Goal: Communication & Community: Participate in discussion

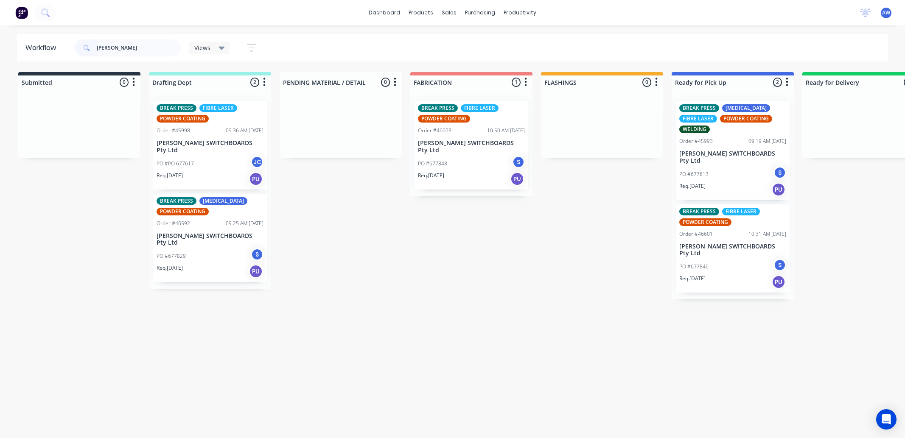
scroll to position [0, 301]
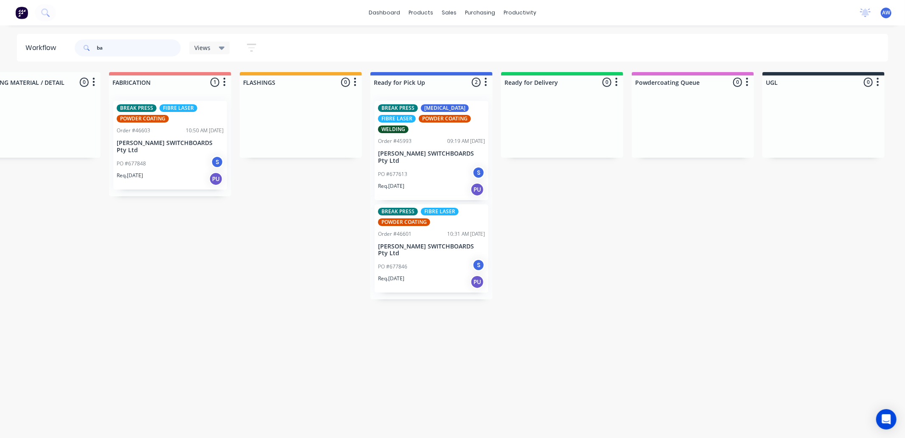
type input "b"
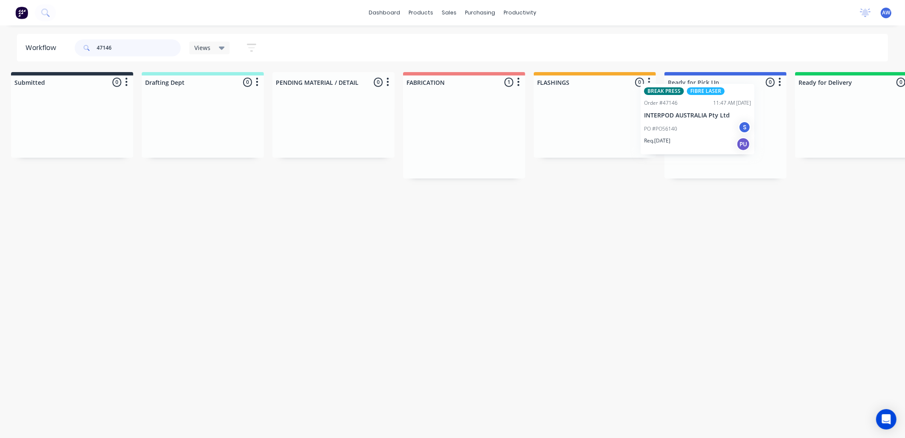
scroll to position [0, 10]
drag, startPoint x: 465, startPoint y: 147, endPoint x: 701, endPoint y: 154, distance: 236.3
click at [702, 137] on div "Submitted 0 Sort By Created date Required date Order number Customer name Most …" at bounding box center [691, 125] width 1415 height 106
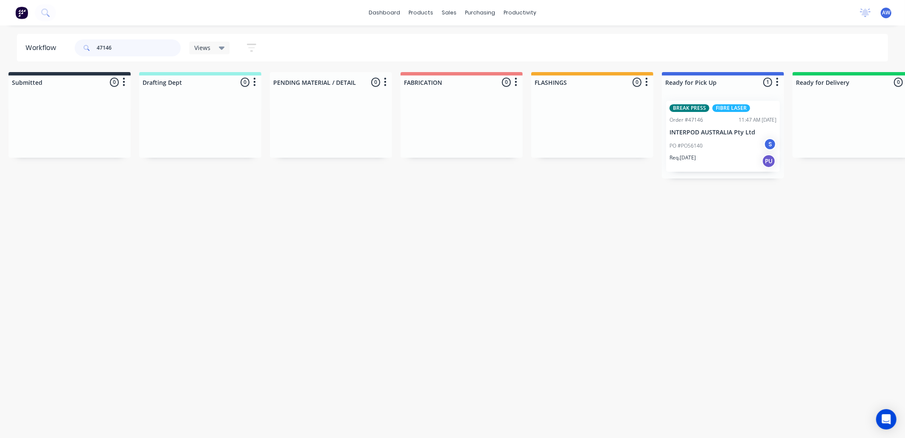
type input "47146"
click at [706, 137] on div "BREAK PRESS FIBRE LASER Order #47146 11:47 AM 21/08/25 INTERPOD AUSTRALIA Pty L…" at bounding box center [723, 136] width 114 height 71
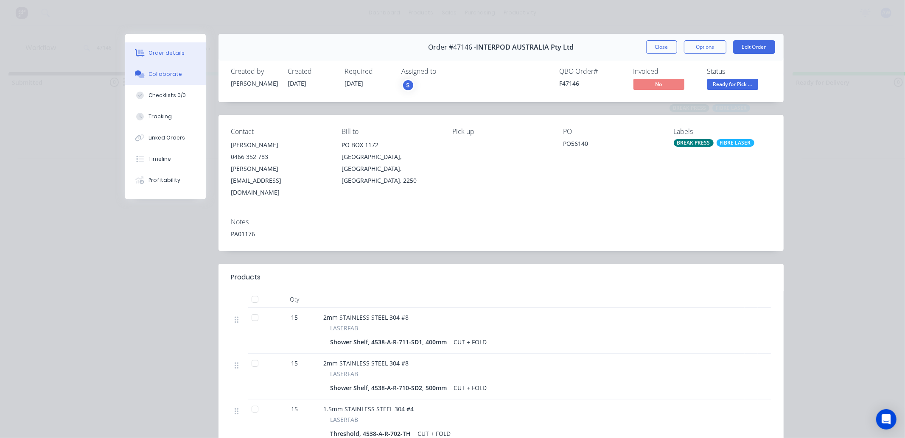
click at [145, 69] on button "Collaborate" at bounding box center [165, 74] width 81 height 21
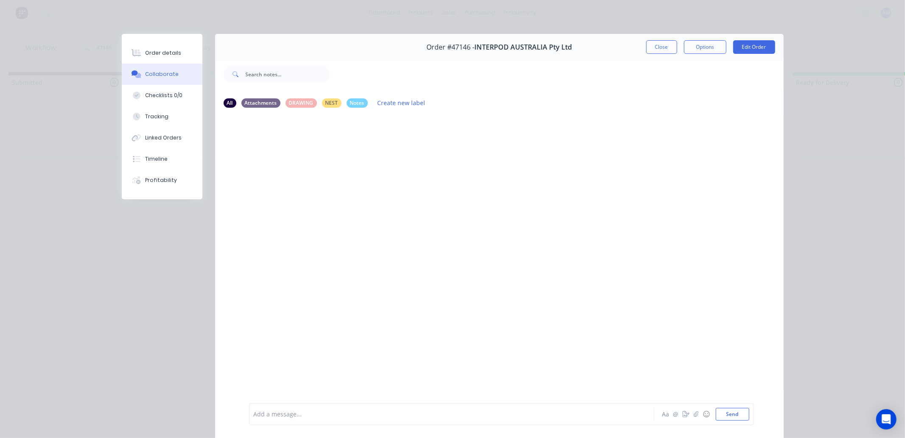
click at [273, 417] on div at bounding box center [439, 414] width 371 height 9
drag, startPoint x: 660, startPoint y: 45, endPoint x: 618, endPoint y: 61, distance: 44.6
click at [657, 47] on button "Close" at bounding box center [661, 47] width 31 height 14
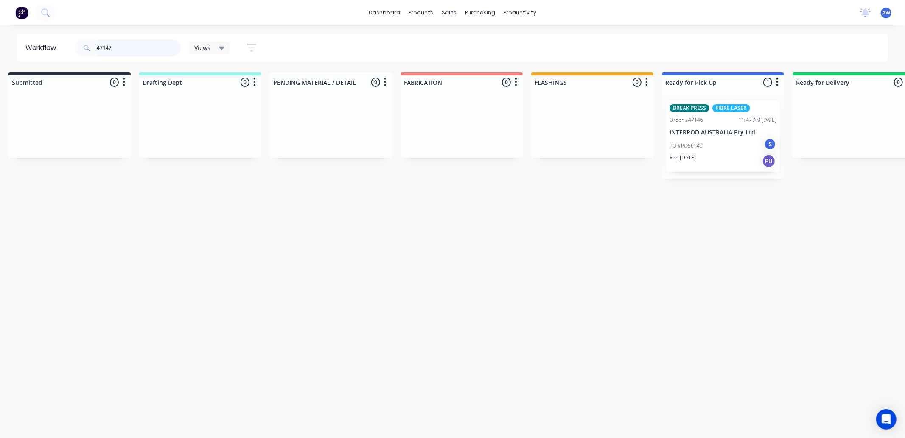
scroll to position [0, 0]
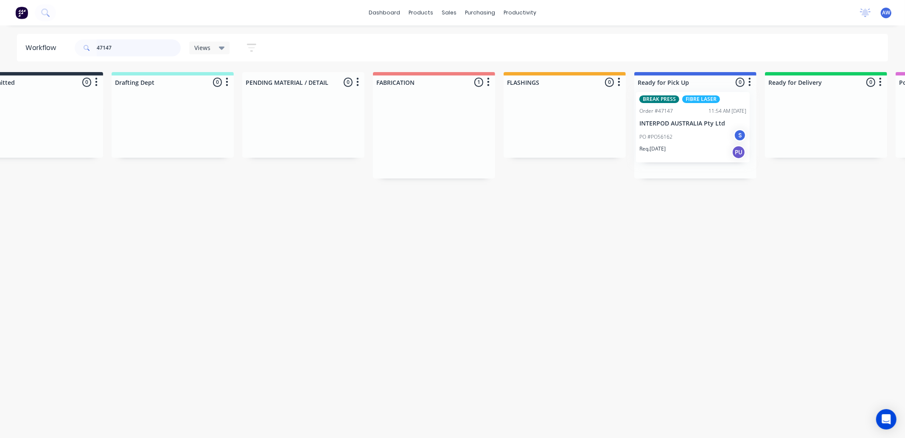
drag, startPoint x: 461, startPoint y: 139, endPoint x: 679, endPoint y: 133, distance: 217.7
click at [684, 129] on div "Submitted 0 Sort By Created date Required date Order number Customer name Most …" at bounding box center [663, 125] width 1415 height 106
type input "47147"
click at [677, 141] on div "PO #PO56162 S" at bounding box center [693, 146] width 107 height 16
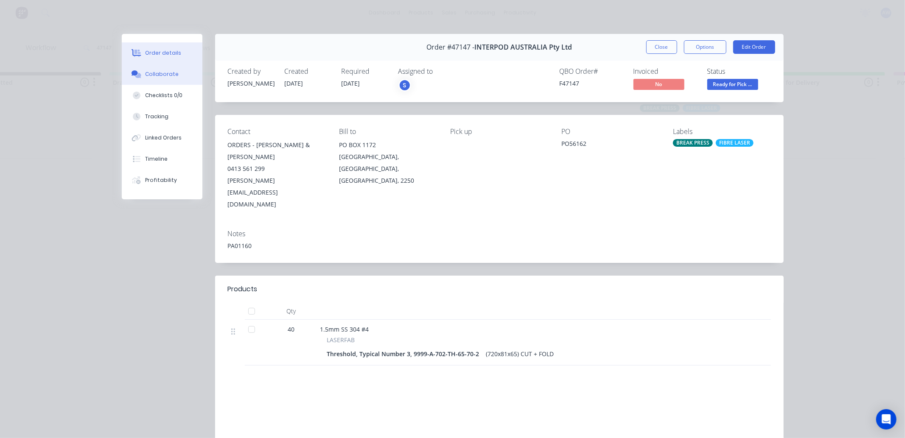
click at [153, 77] on div "Collaborate" at bounding box center [162, 74] width 34 height 8
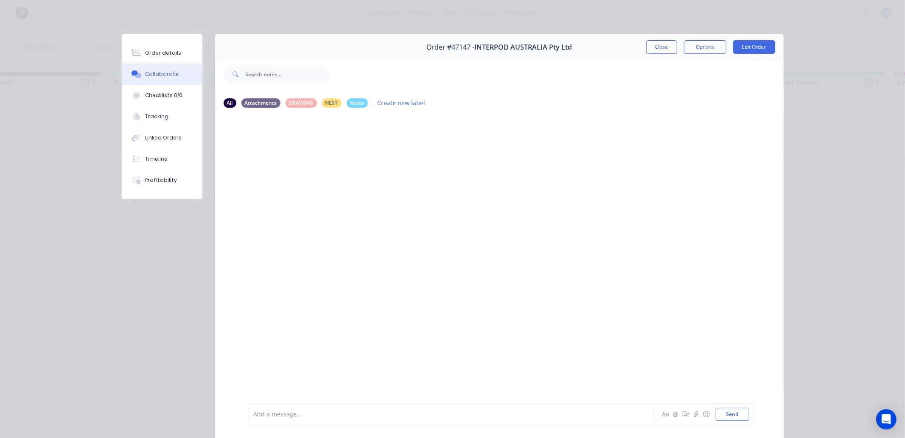
click at [274, 420] on div "Add a message..." at bounding box center [440, 414] width 372 height 13
click at [660, 50] on button "Close" at bounding box center [661, 47] width 31 height 14
